Goal: Answer question/provide support

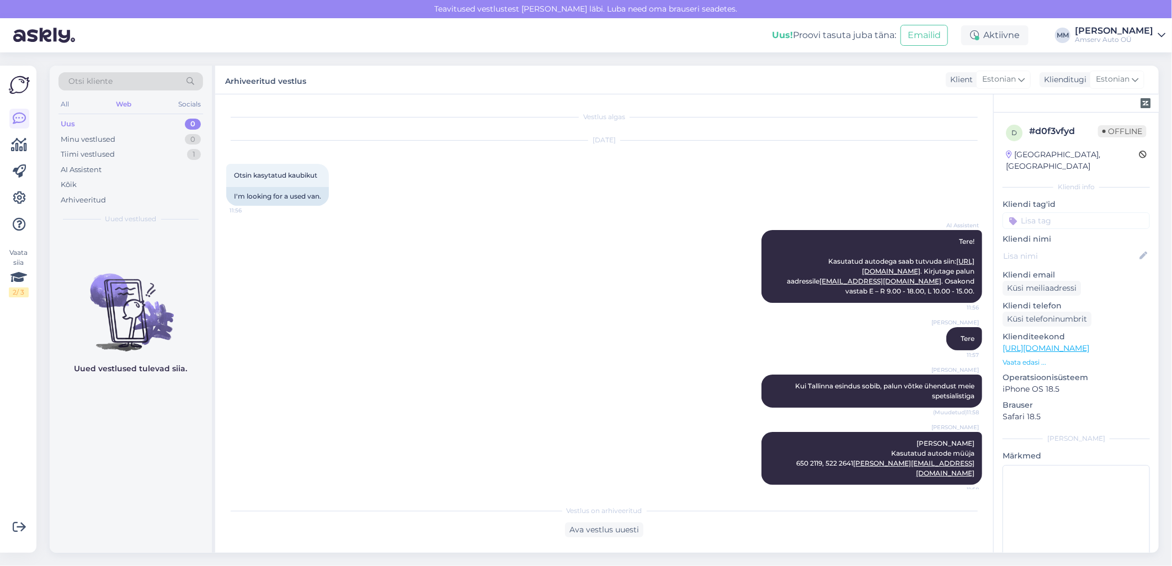
scroll to position [128, 0]
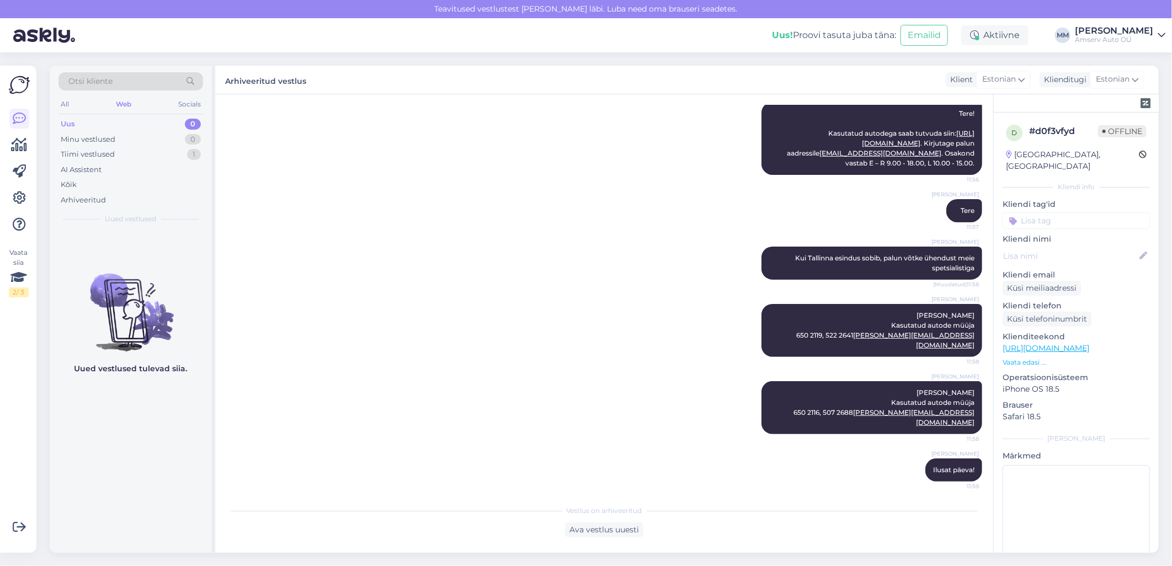
click at [124, 101] on div "Web" at bounding box center [124, 104] width 20 height 14
click at [118, 153] on div "Tiimi vestlused 1" at bounding box center [130, 154] width 145 height 15
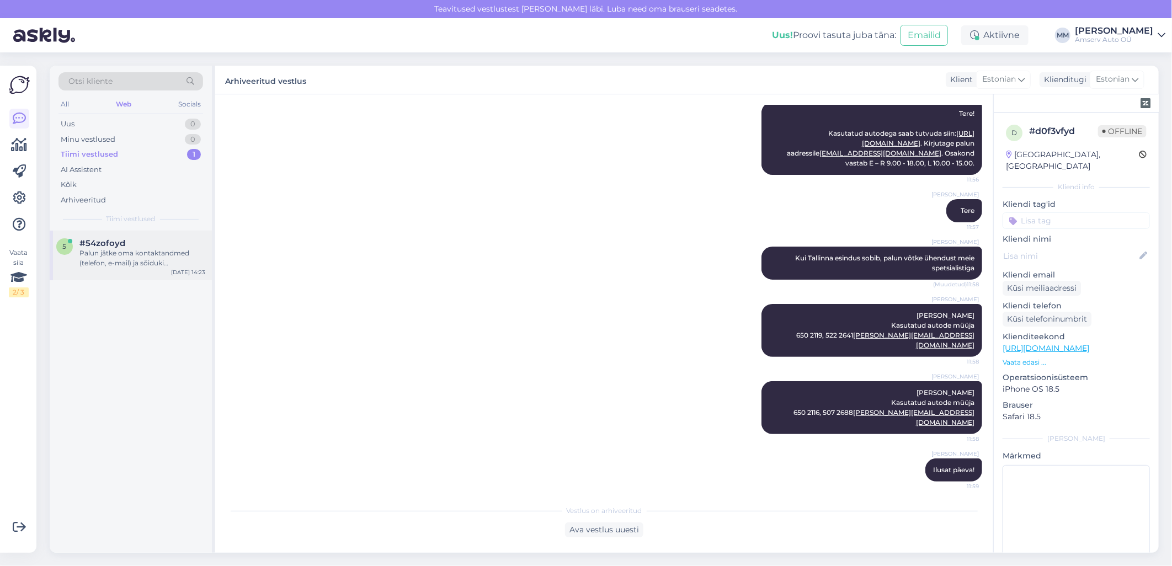
click at [134, 260] on div "Palun jätke oma kontaktandmed (telefon, e-mail) ja sõiduki registreerimisnumber…" at bounding box center [142, 258] width 126 height 20
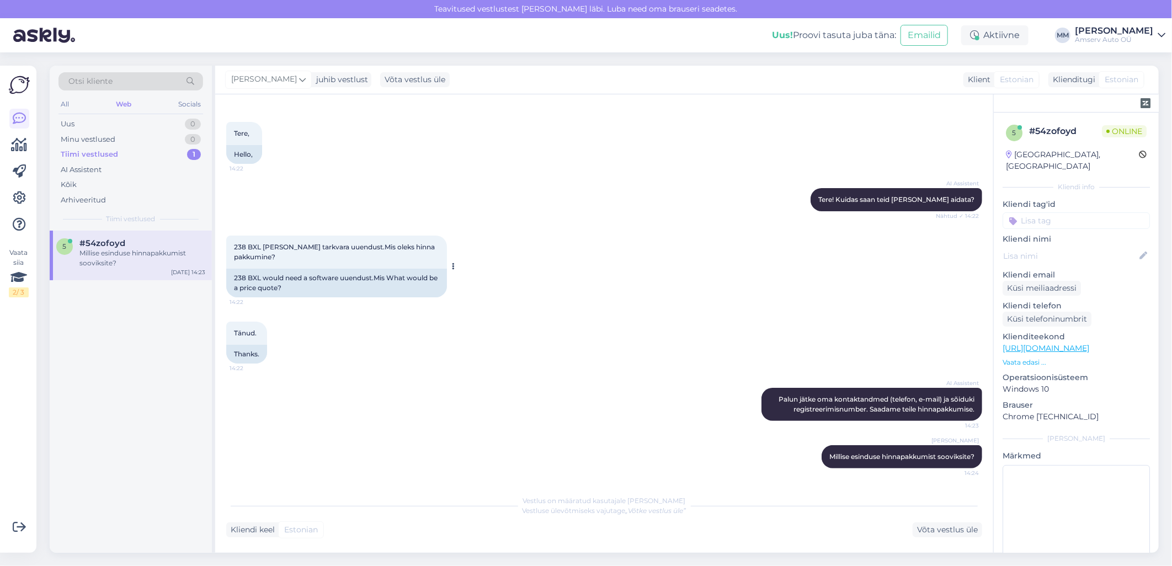
scroll to position [89, 0]
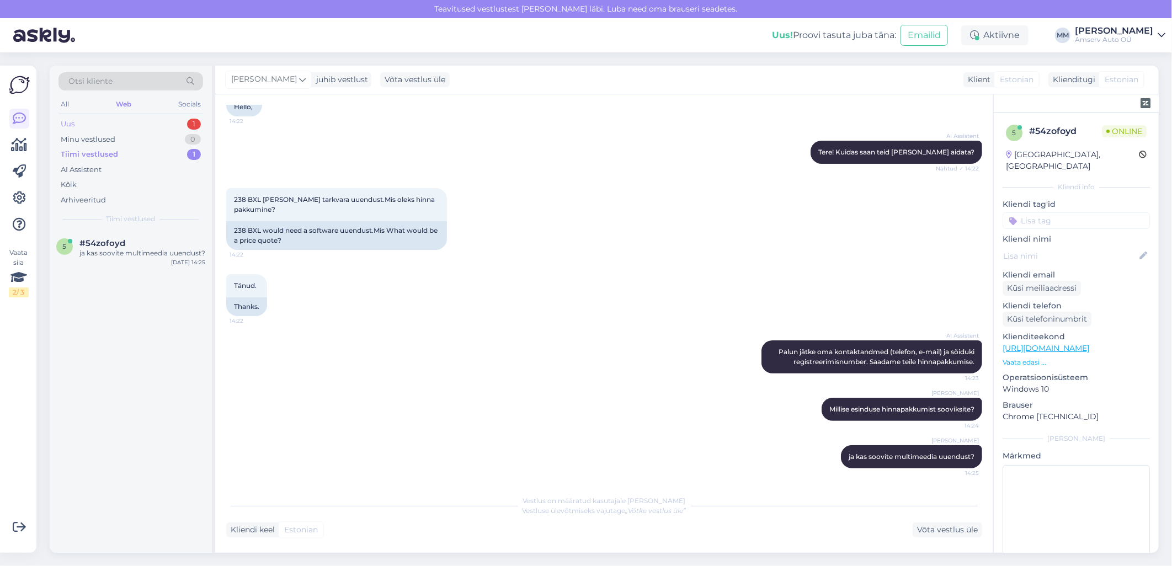
click at [150, 121] on div "Uus 1" at bounding box center [130, 123] width 145 height 15
click at [119, 263] on div "Tere! [PERSON_NAME] on võimalik näha meie kodulehel. Vajutades kodulehel bronee…" at bounding box center [142, 258] width 126 height 20
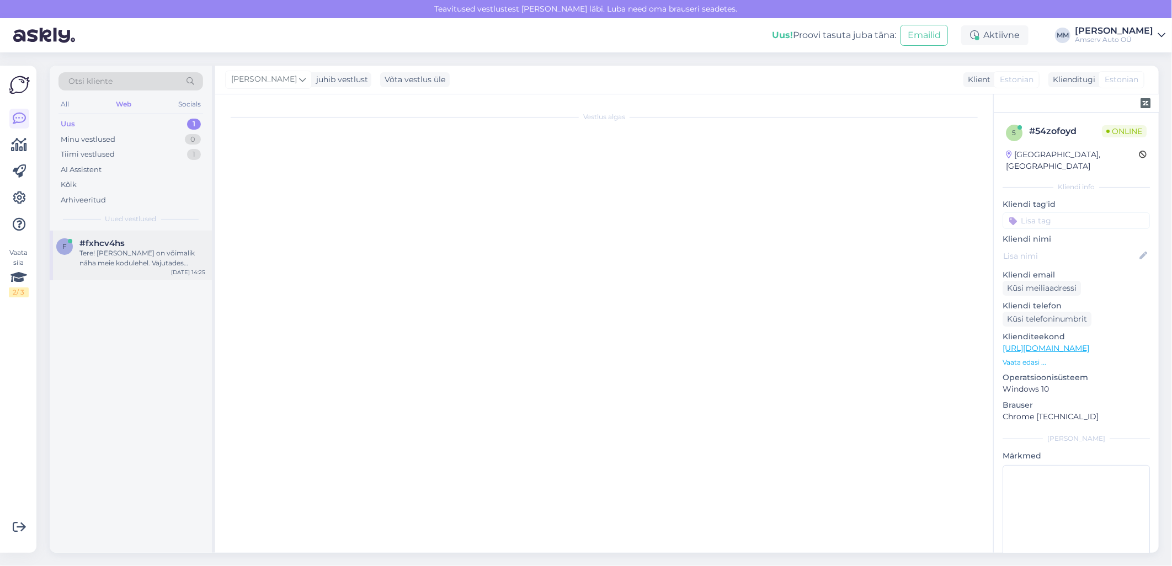
scroll to position [0, 0]
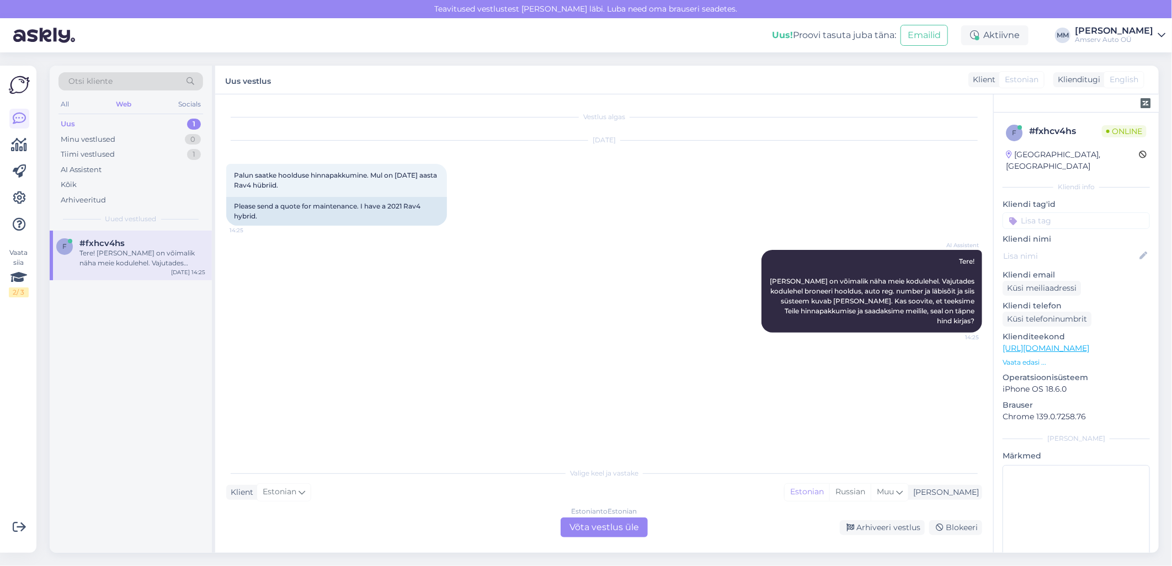
click at [605, 529] on div "Estonian to Estonian Võta vestlus üle" at bounding box center [604, 528] width 87 height 20
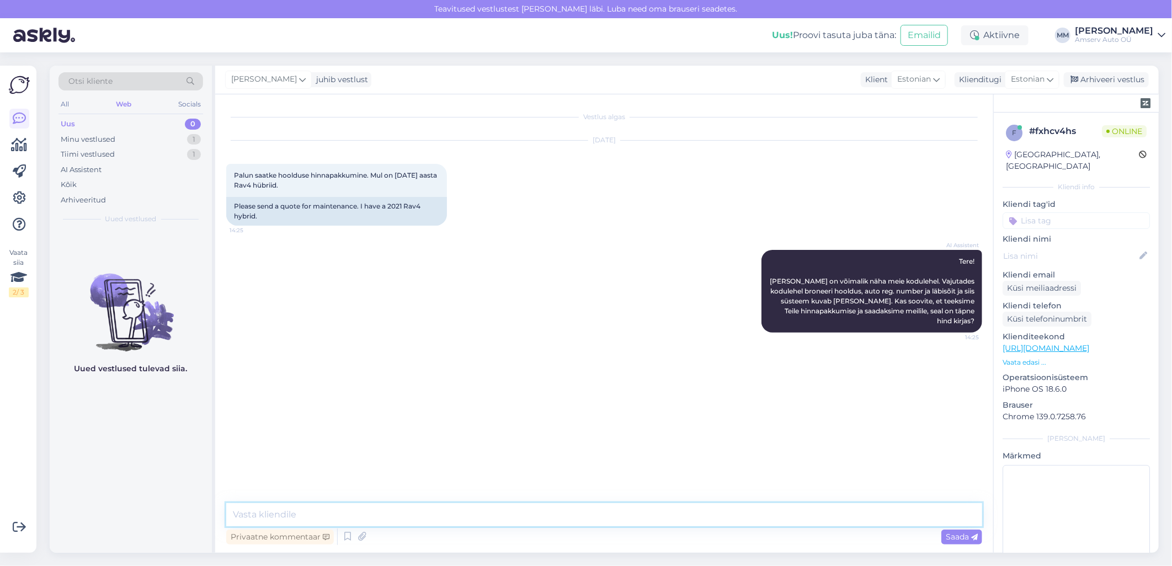
click at [526, 510] on textarea at bounding box center [604, 514] width 756 height 23
type textarea "Tere"
type textarea "Palun auto reg. nr"
type textarea "Mis esindus sobib?"
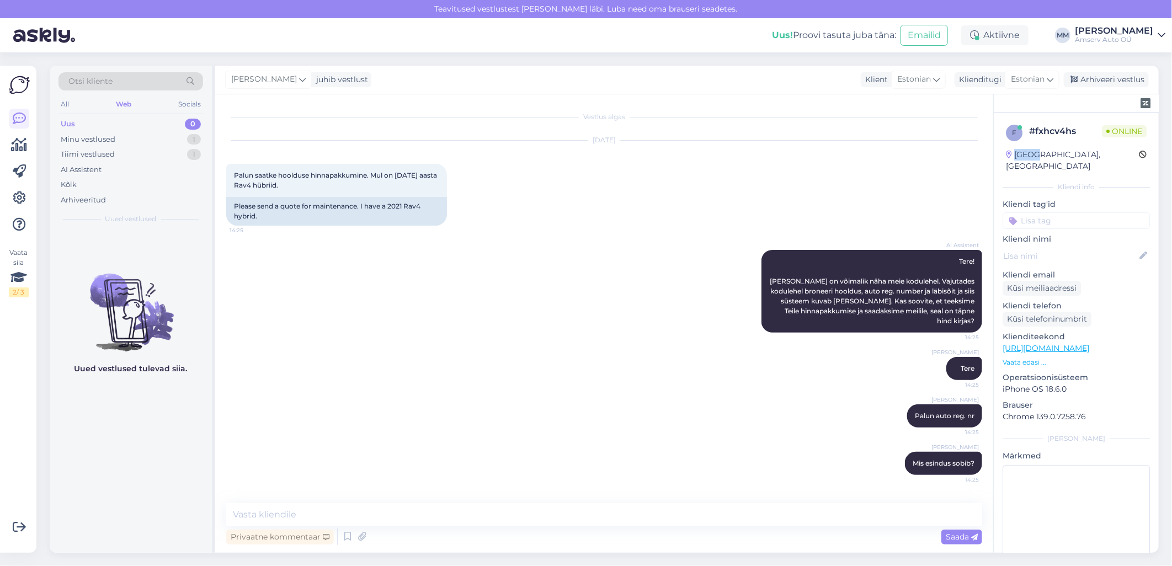
drag, startPoint x: 1015, startPoint y: 154, endPoint x: 1036, endPoint y: 153, distance: 20.5
click at [1036, 153] on div "[GEOGRAPHIC_DATA], [GEOGRAPHIC_DATA]" at bounding box center [1072, 160] width 133 height 23
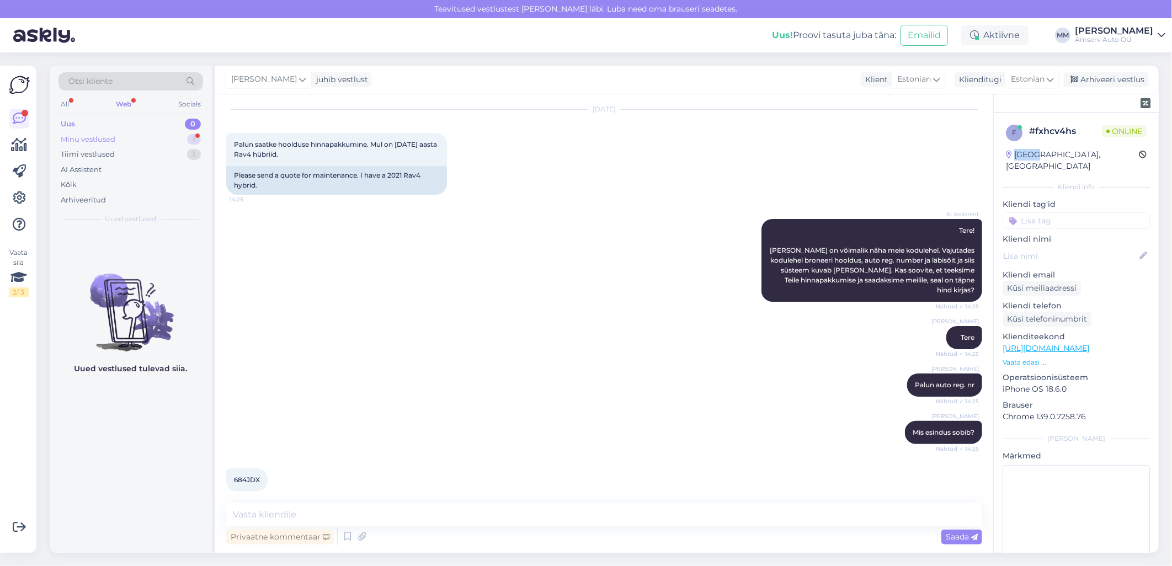
click at [134, 132] on div "Minu vestlused 1" at bounding box center [130, 139] width 145 height 15
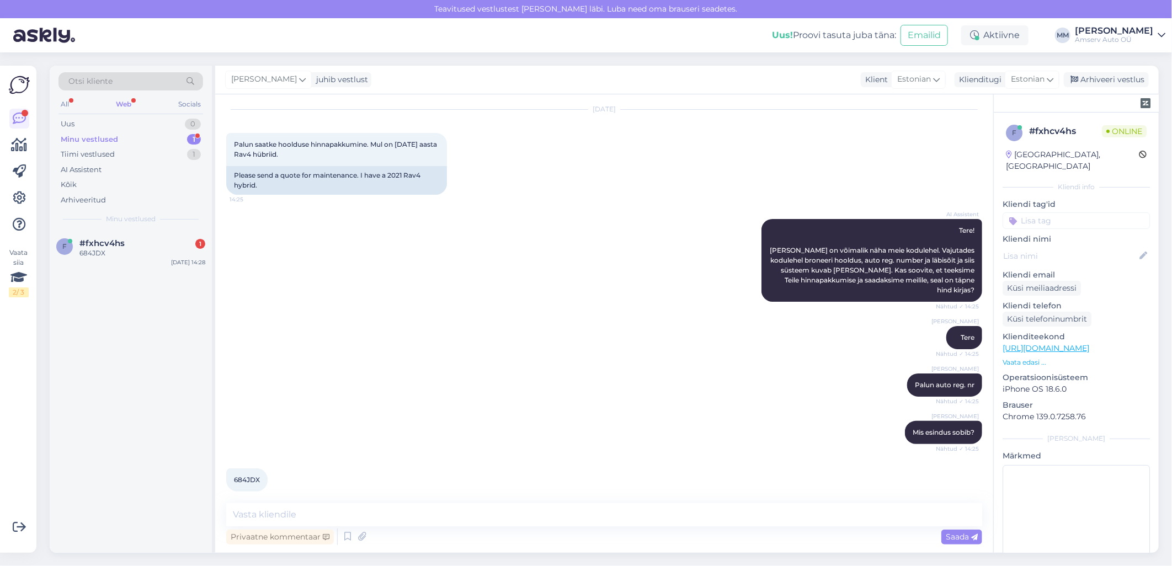
click at [252, 476] on span "684JDX" at bounding box center [247, 480] width 26 height 8
copy div "684JDX 14:28"
click at [423, 516] on textarea at bounding box center [604, 514] width 756 height 23
drag, startPoint x: 318, startPoint y: 516, endPoint x: 202, endPoint y: 515, distance: 115.9
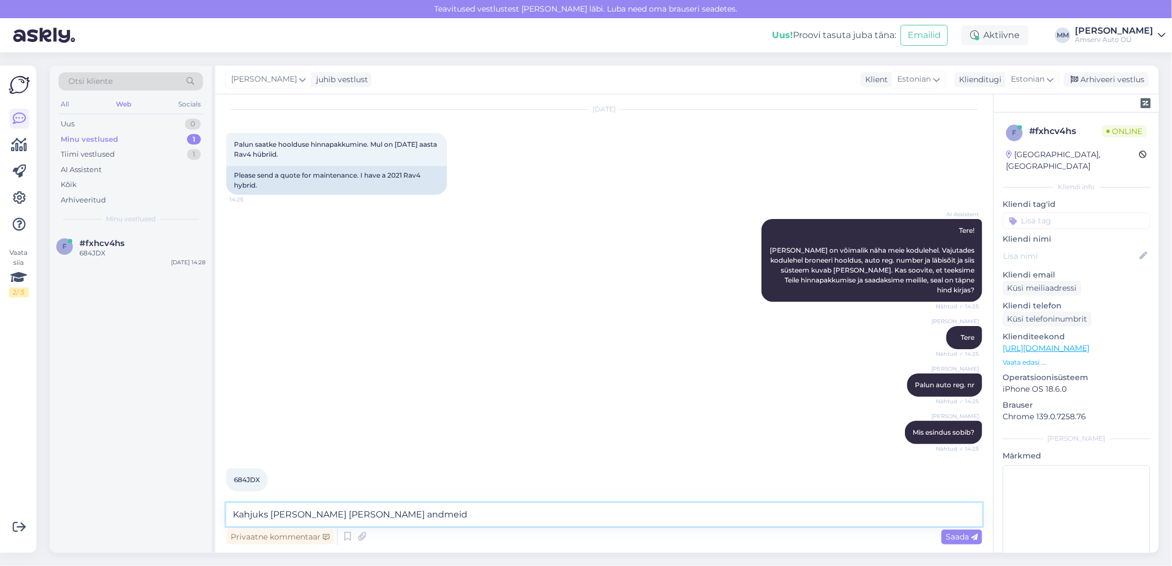
click at [201, 515] on div "Otsi kliente All Web Socials Uus 0 Minu vestlused 1 Tiimi vestlused 1 AI Assist…" at bounding box center [604, 309] width 1109 height 487
type textarea "Kahjuks [PERSON_NAME] [PERSON_NAME] andmeid"
click at [445, 516] on textarea "Kahjuks [PERSON_NAME] [PERSON_NAME] andmeid" at bounding box center [604, 514] width 756 height 23
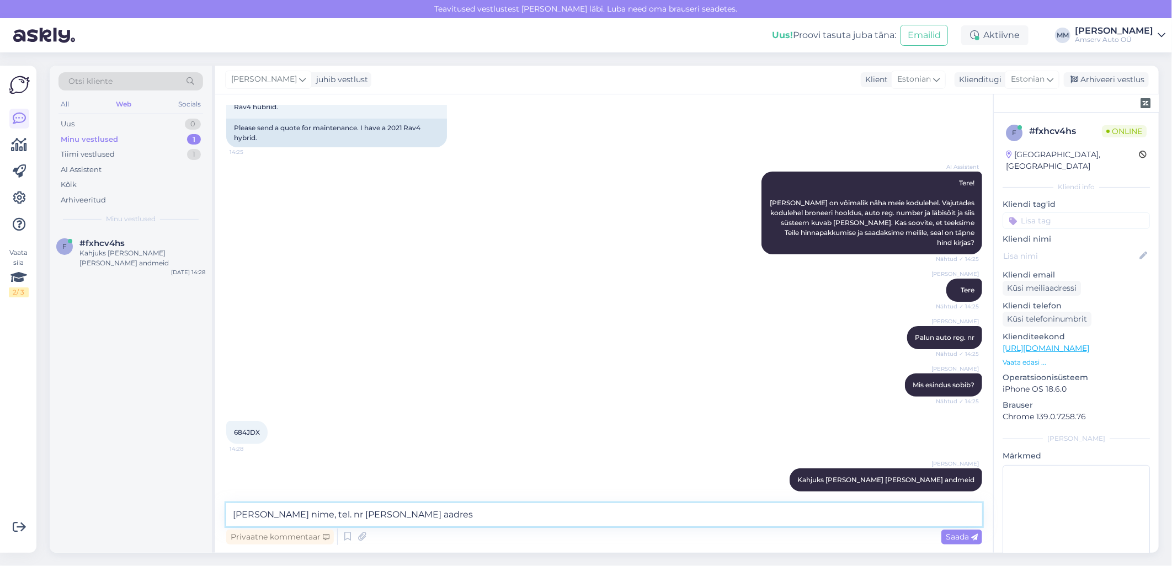
type textarea "[PERSON_NAME] nime, tel. nr [PERSON_NAME] aadress"
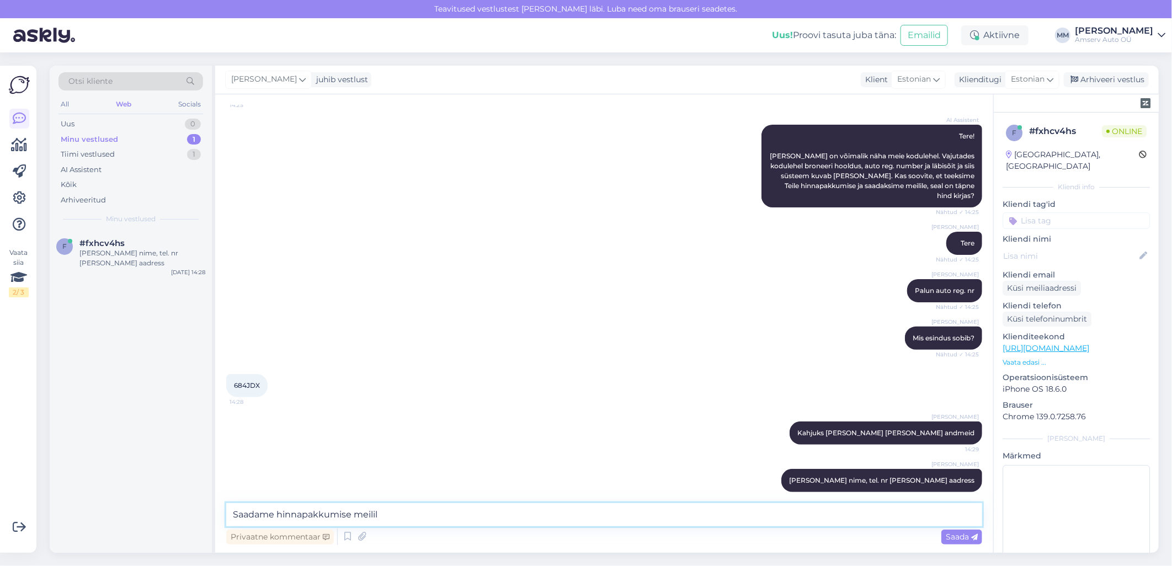
type textarea "Saadame hinnapakkumise meilile"
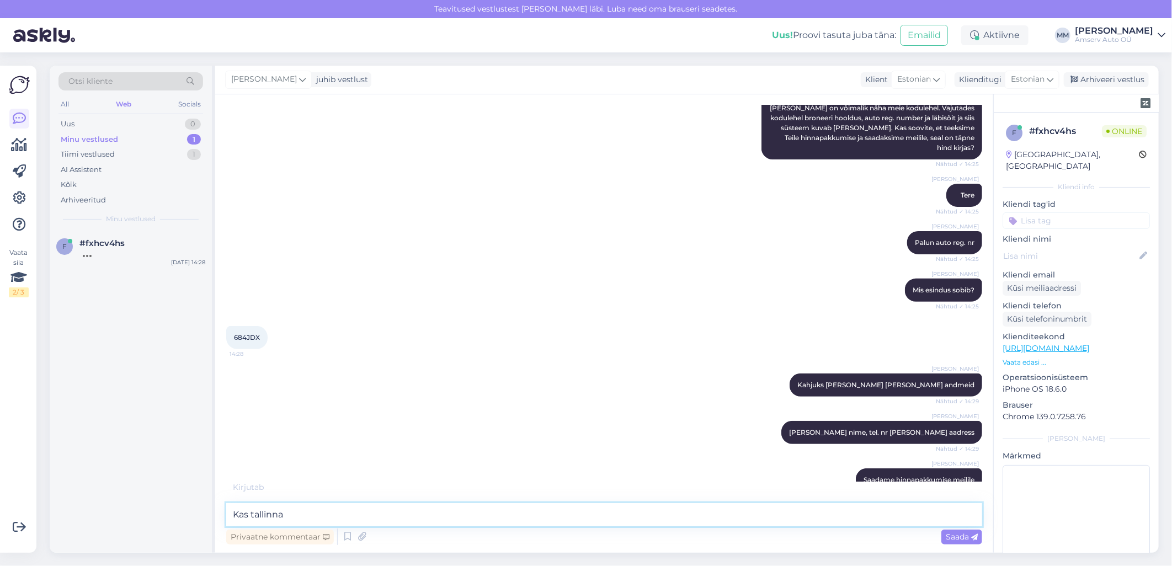
click at [254, 515] on textarea "Kas tallinna" at bounding box center [604, 514] width 756 height 23
click at [340, 508] on textarea "Kas Tallinna" at bounding box center [604, 514] width 756 height 23
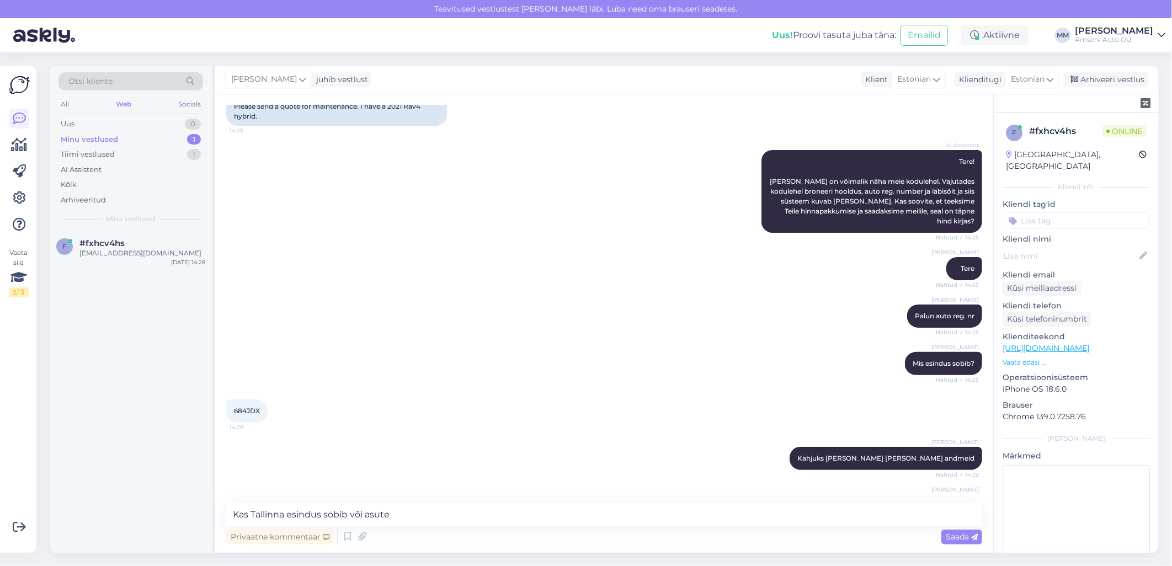
scroll to position [0, 0]
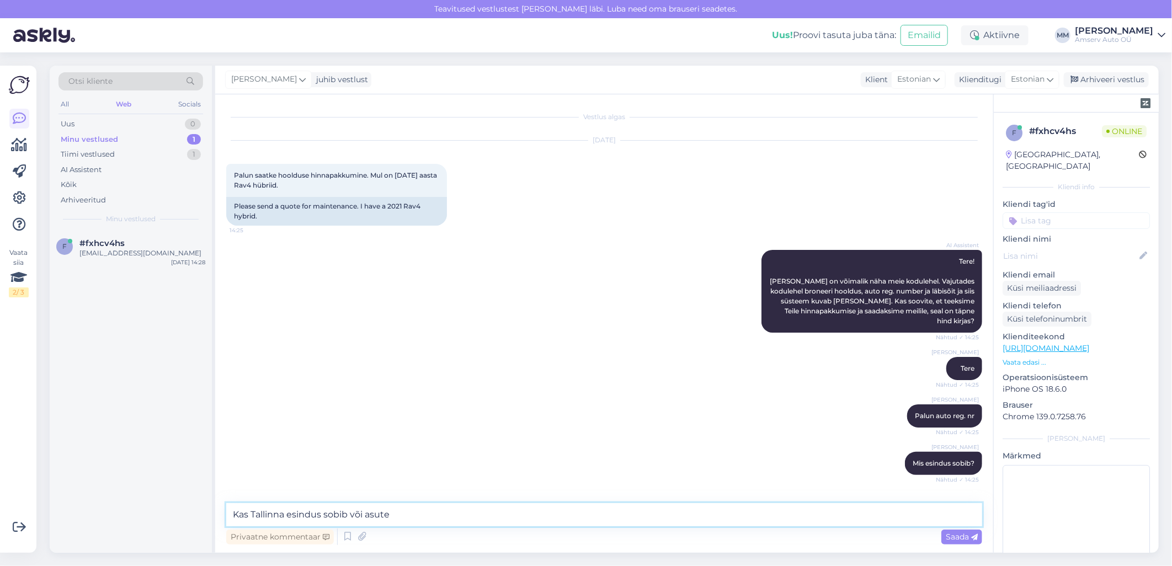
drag, startPoint x: 403, startPoint y: 517, endPoint x: 220, endPoint y: 518, distance: 183.7
click at [220, 518] on div "Vestlus algas [DATE] Palun saatke hoolduse hinnapakkumine. Mul on [DATE] aasta …" at bounding box center [604, 323] width 778 height 459
paste textarea "384,75 €"
type textarea "Hoolduse hind on 384,75 €"
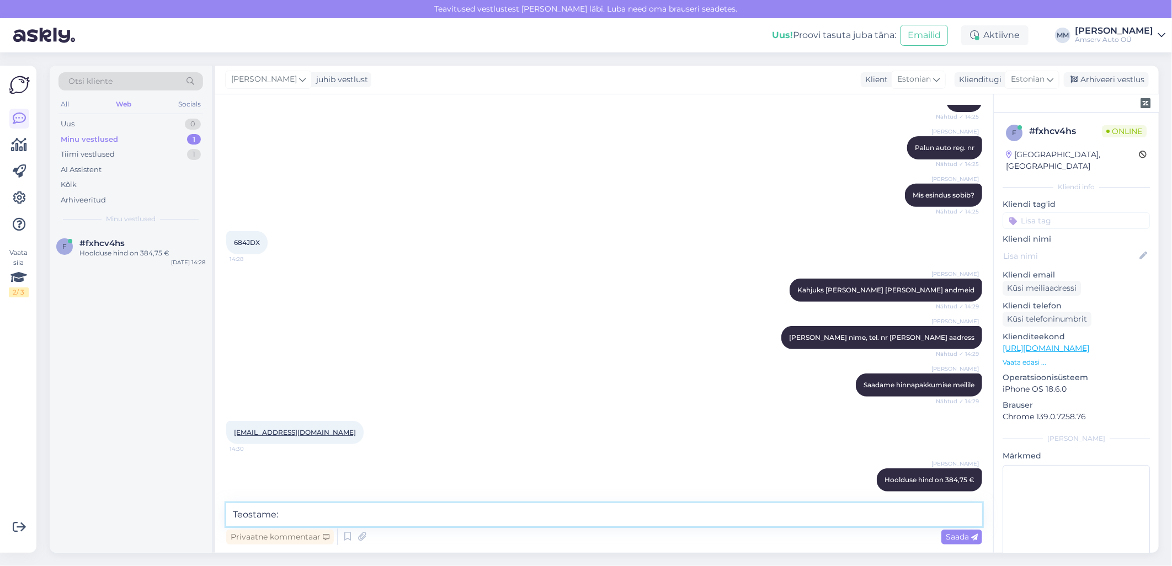
scroll to position [268, 0]
type textarea "Teostame:"
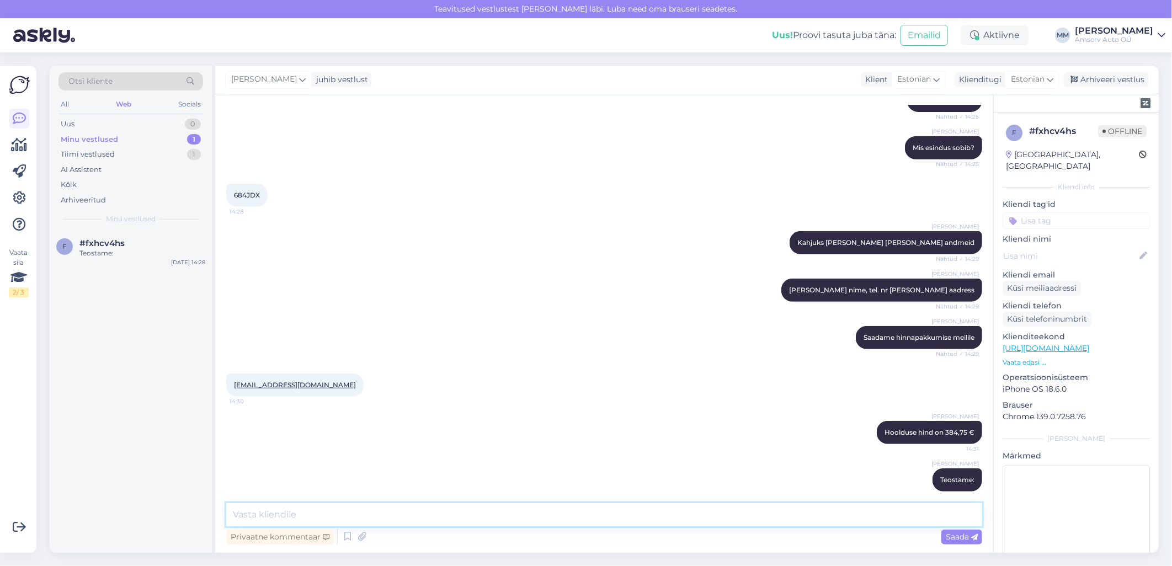
paste textarea "Korraline hooldus 135 000 km [GEOGRAPHIC_DATA] mootoriõli ja õlifiltri vahetust…"
type textarea "Korraline hooldus 135 000 km [GEOGRAPHIC_DATA] mootoriõli ja õlifiltri vahetust…"
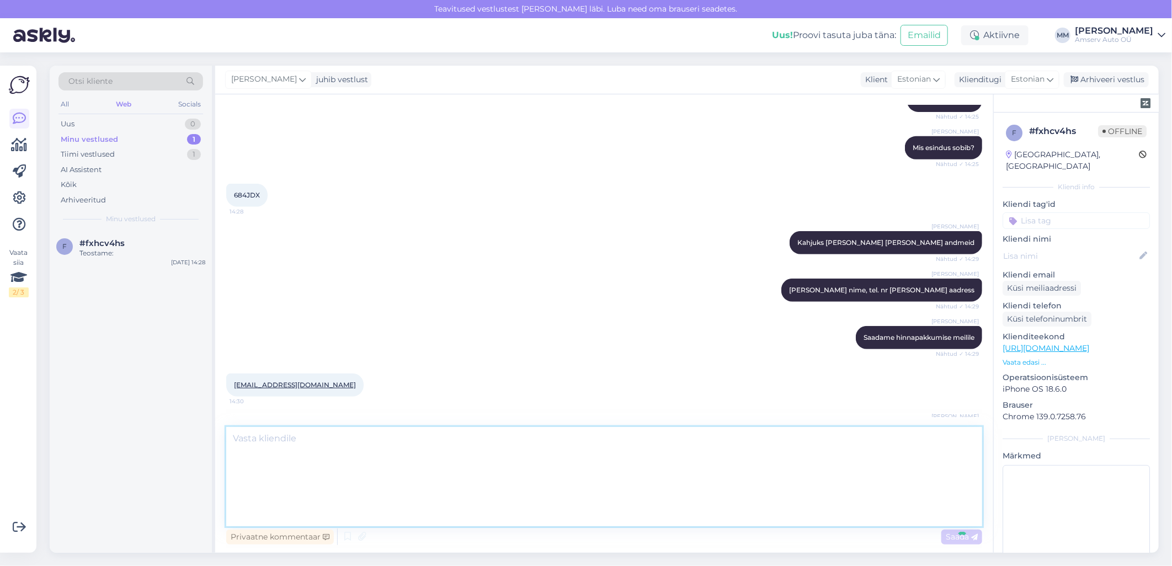
scroll to position [0, 0]
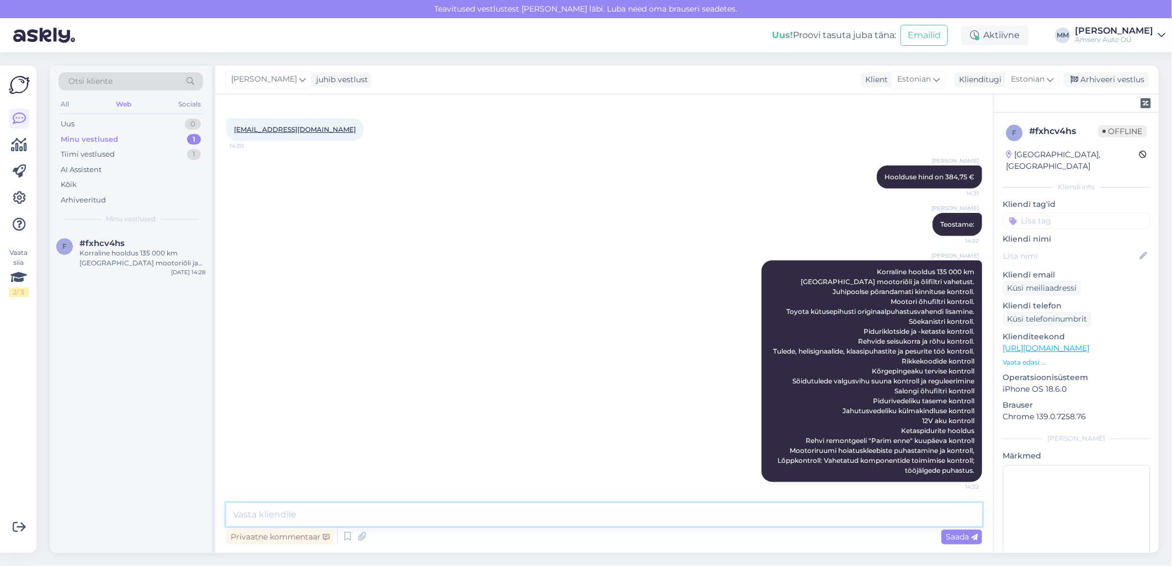
click at [648, 521] on textarea at bounding box center [604, 514] width 756 height 23
type textarea "k"
type textarea "Kui soovite pakkumise meilile, [PERSON_NAME] nime, tel. nr ja mis esindus sobib"
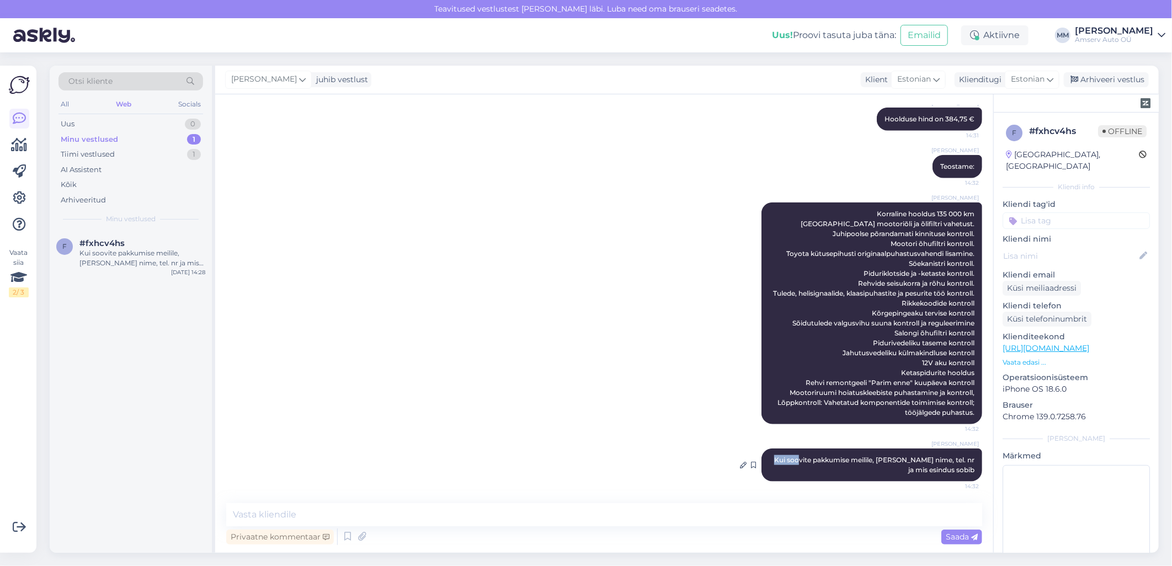
drag, startPoint x: 766, startPoint y: 459, endPoint x: 787, endPoint y: 459, distance: 21.5
click at [787, 459] on span "Kui soovite pakkumise meilile, [PERSON_NAME] nime, tel. nr ja mis esindus sobib" at bounding box center [875, 465] width 202 height 18
drag, startPoint x: 787, startPoint y: 459, endPoint x: 785, endPoint y: 471, distance: 11.9
click at [786, 471] on div "[PERSON_NAME] soovite pakkumise meilile, [PERSON_NAME] nime, tel. nr ja mis esi…" at bounding box center [871, 465] width 221 height 33
drag, startPoint x: 765, startPoint y: 459, endPoint x: 966, endPoint y: 468, distance: 200.5
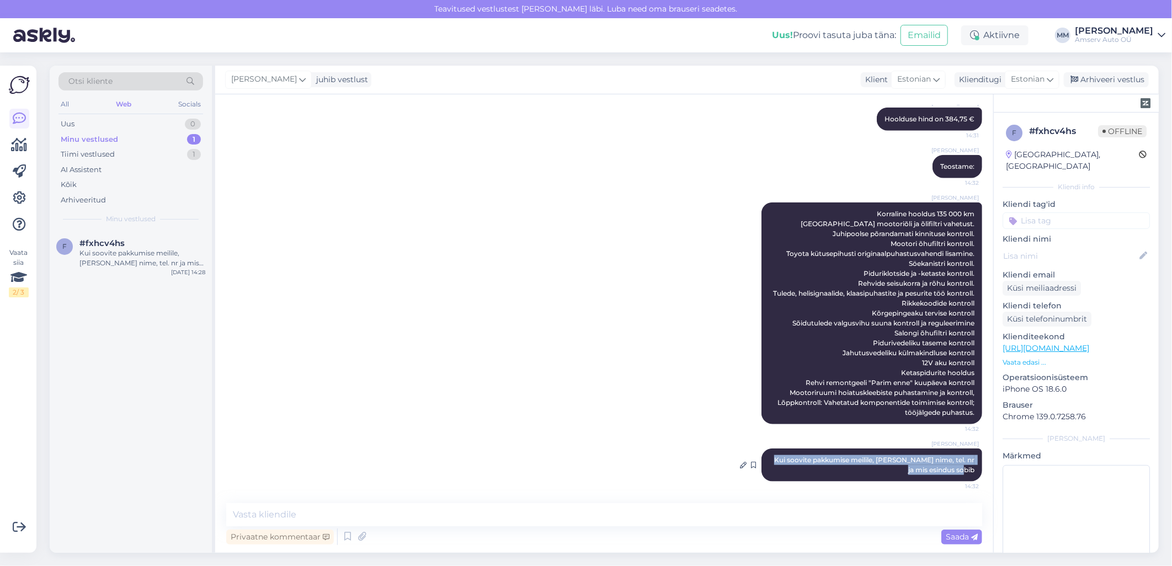
click at [966, 468] on div "[PERSON_NAME] soovite pakkumise meilile, [PERSON_NAME] nime, tel. nr ja mis esi…" at bounding box center [871, 465] width 221 height 33
drag, startPoint x: 966, startPoint y: 468, endPoint x: 955, endPoint y: 465, distance: 11.5
copy span "Kui soovite pakkumise meilile, [PERSON_NAME] nime, tel. nr ja mis esindus sobib"
click at [740, 463] on icon at bounding box center [743, 465] width 7 height 7
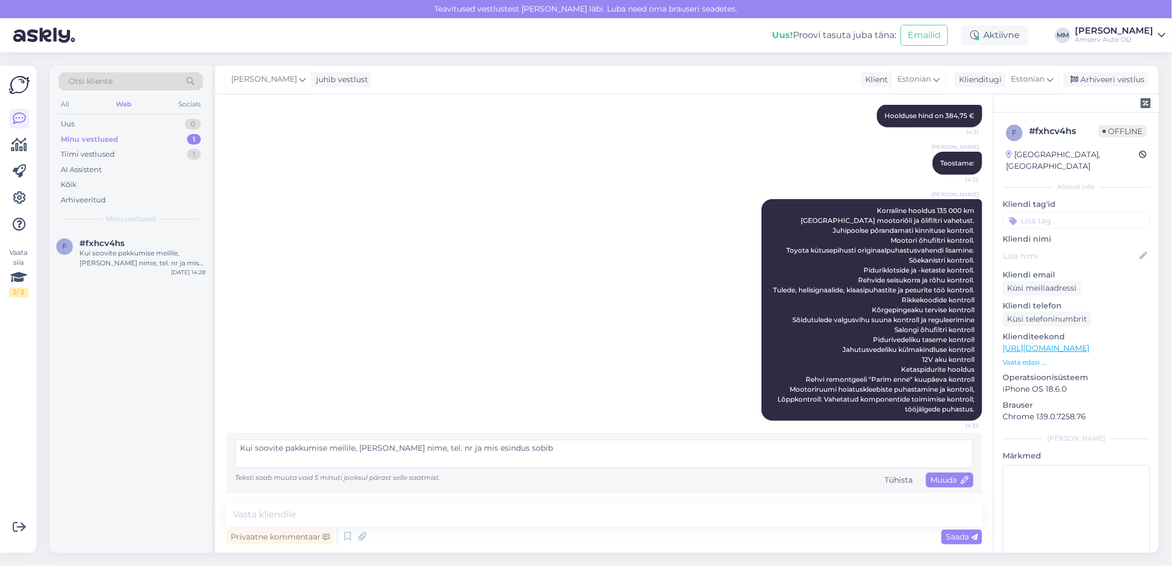
click at [326, 445] on textarea "Kui soovite pakkumise meilile, [PERSON_NAME] nime, tel. nr ja mis esindus sobib" at bounding box center [604, 454] width 738 height 29
click at [555, 455] on textarea "Kui soovite pakkumist meilile, [PERSON_NAME] nime, tel. nr ja mis esindus sobib" at bounding box center [604, 454] width 738 height 29
type textarea "Kui soovite pakkumist meilile, [PERSON_NAME] nime, tel. nr ja mis esindus sobib"
click at [930, 475] on span "Muuda" at bounding box center [949, 480] width 39 height 10
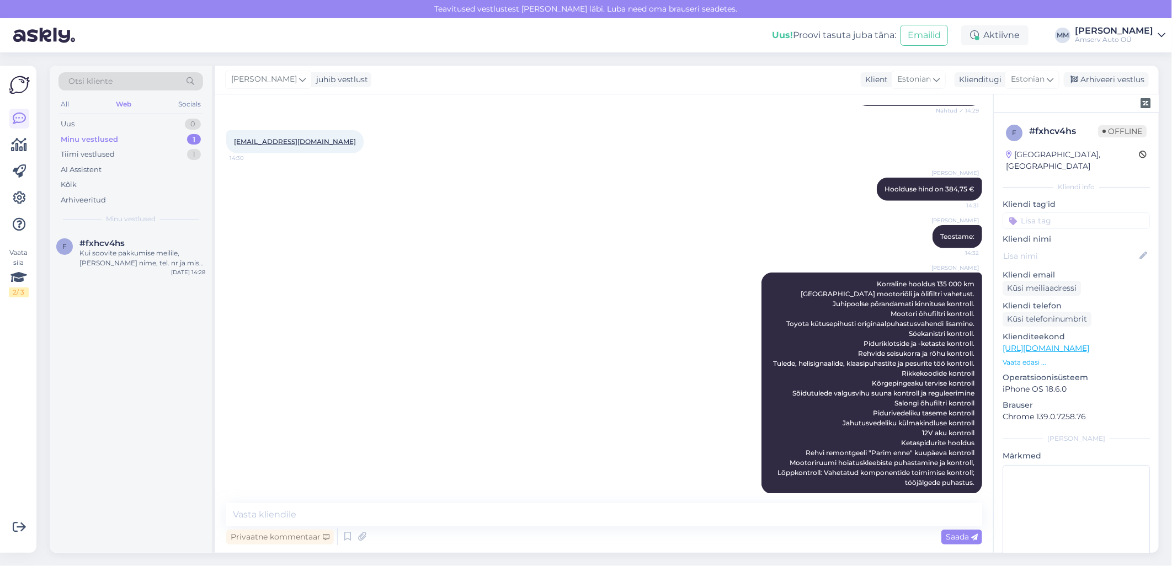
scroll to position [629, 0]
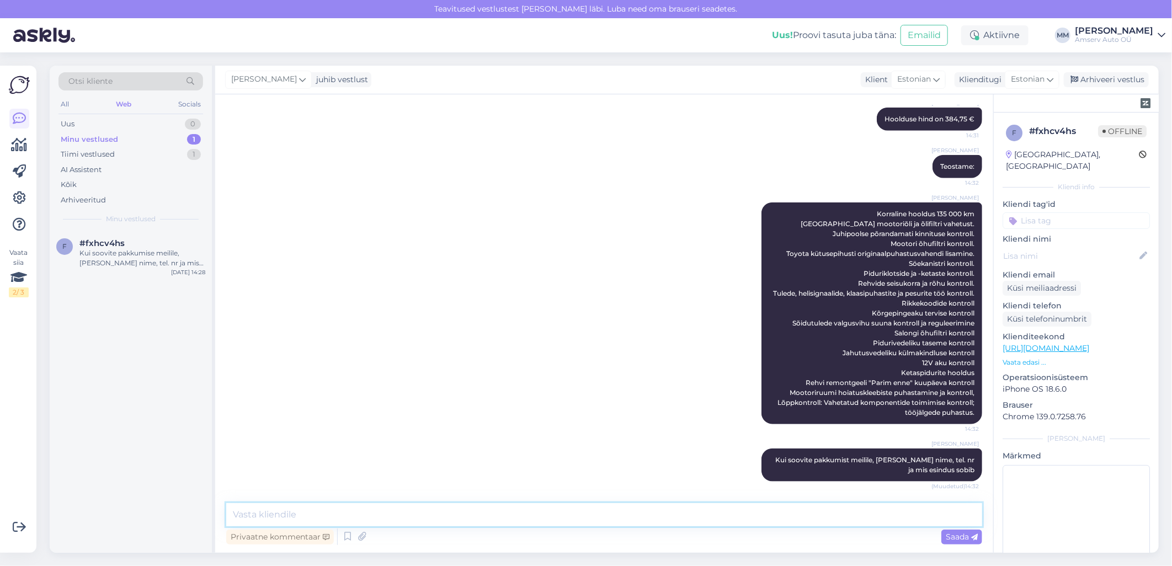
click at [548, 519] on textarea at bounding box center [604, 514] width 756 height 23
type textarea "Palun andke [PERSON_NAME] saan veel abiks olla"
click at [951, 539] on span "Saada" at bounding box center [962, 537] width 32 height 10
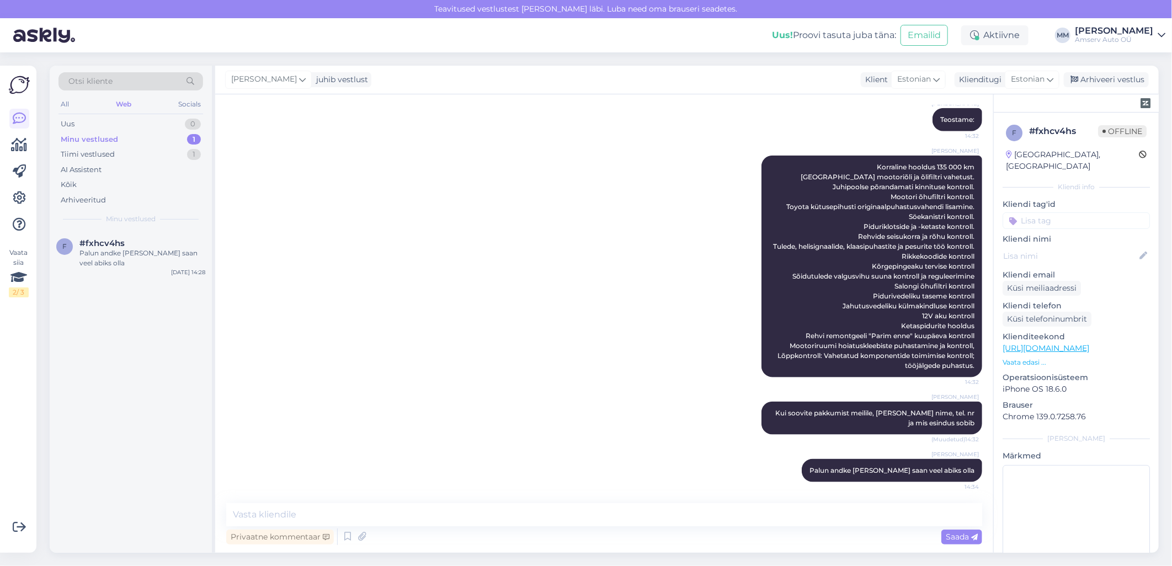
drag, startPoint x: 1101, startPoint y: 79, endPoint x: 1041, endPoint y: 98, distance: 62.5
click at [1101, 79] on div "Arhiveeri vestlus" at bounding box center [1106, 79] width 85 height 15
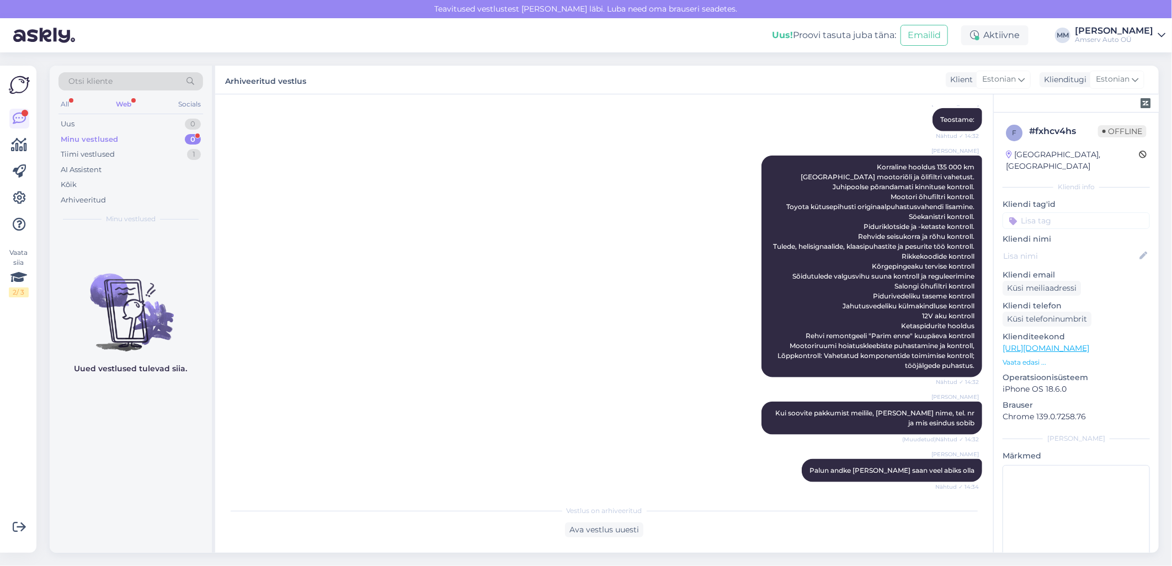
scroll to position [803, 0]
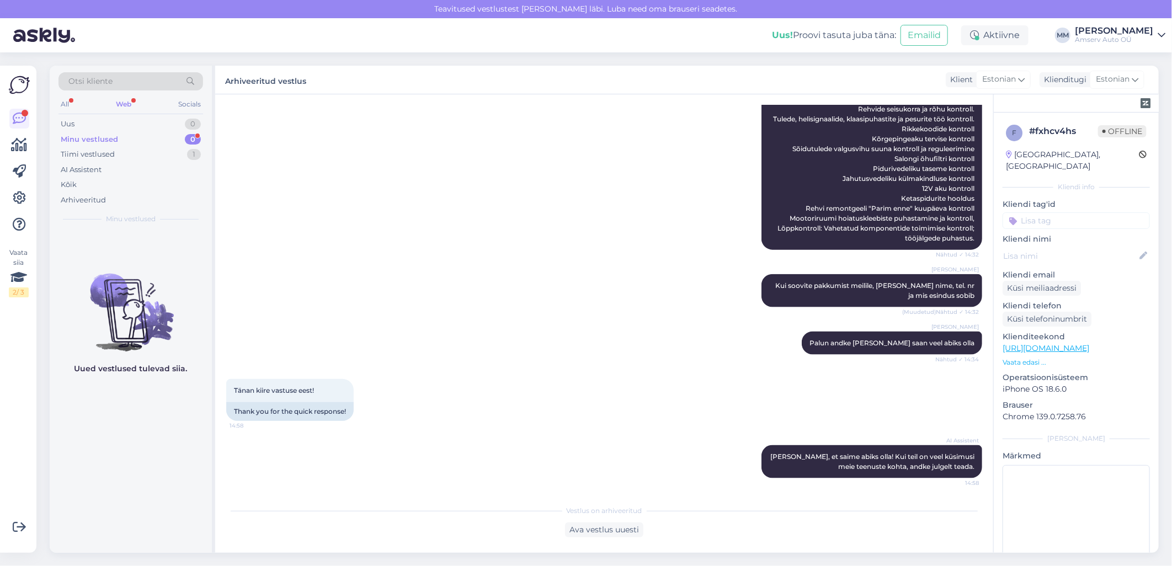
click at [123, 103] on div "Web" at bounding box center [124, 104] width 20 height 14
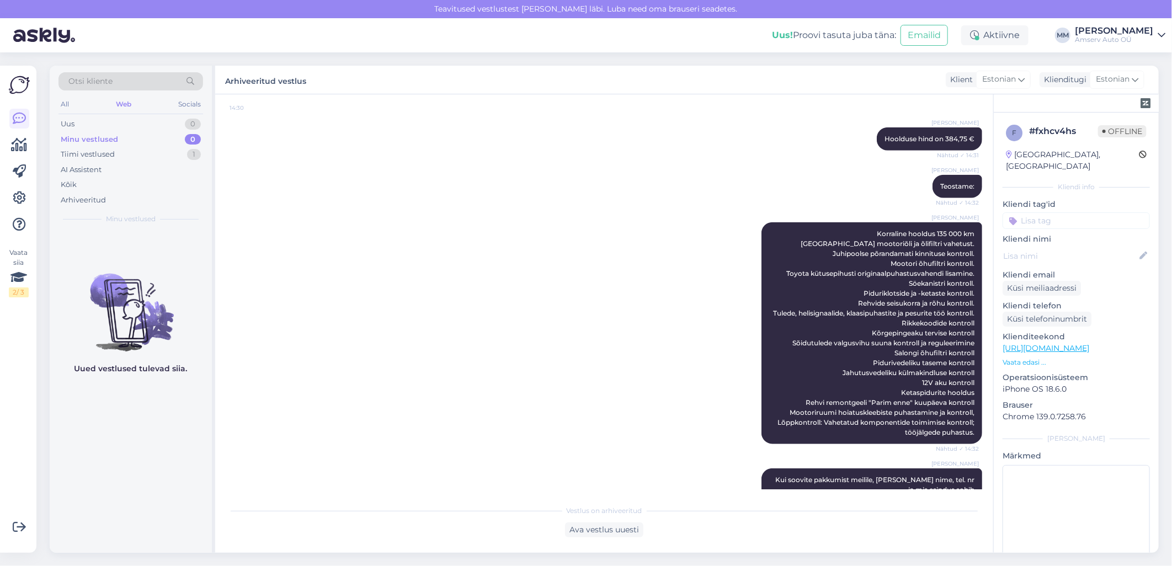
scroll to position [558, 0]
